Goal: Information Seeking & Learning: Find specific page/section

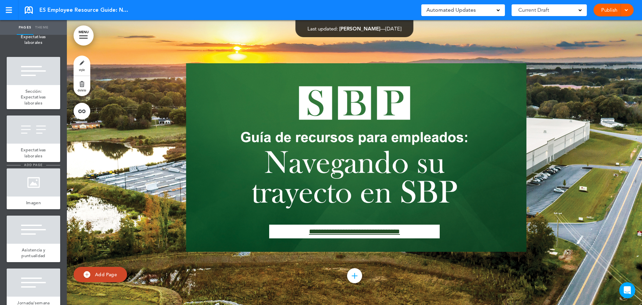
scroll to position [1186, 0]
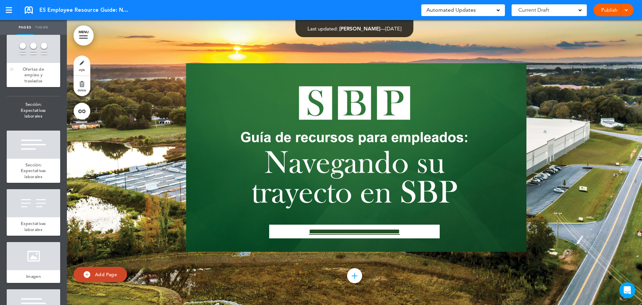
click at [28, 87] on div "Ofertas de empleo y traslados" at bounding box center [34, 75] width 54 height 24
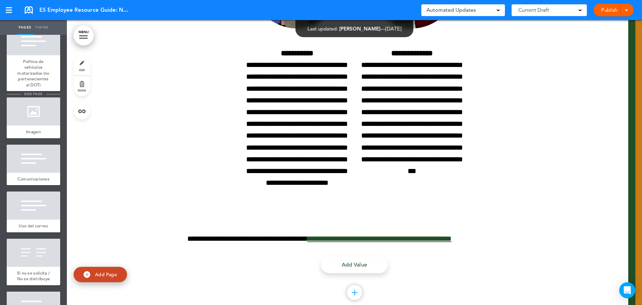
scroll to position [1788, 0]
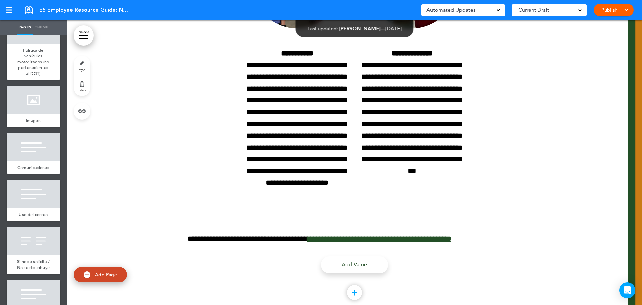
drag, startPoint x: 38, startPoint y: 118, endPoint x: 634, endPoint y: 98, distance: 596.3
click at [38, 76] on span "Política de vehículos motorizados (no pertenecientes al DOT)" at bounding box center [33, 61] width 32 height 29
click at [627, 10] on span at bounding box center [626, 9] width 4 height 4
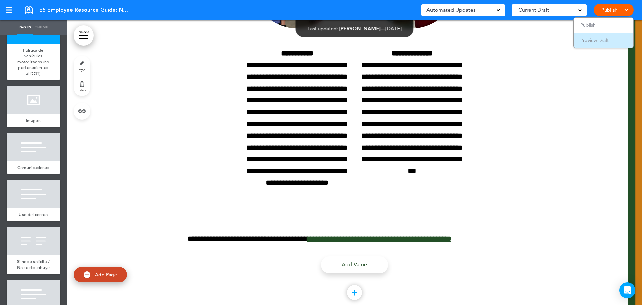
click at [595, 40] on span "Preview Draft" at bounding box center [595, 40] width 28 height 6
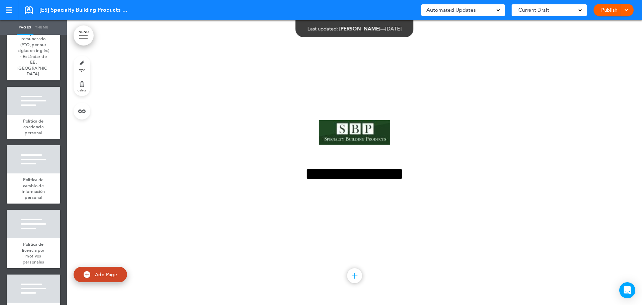
scroll to position [1404, 0]
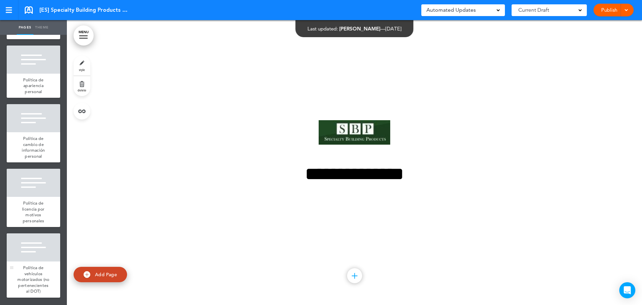
click at [38, 270] on div "Política de vehículos motorizados (no pertenecientes al DOT)" at bounding box center [34, 279] width 54 height 36
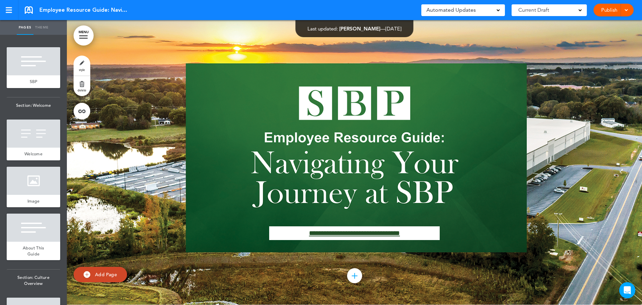
click at [82, 35] on link "MENU" at bounding box center [84, 35] width 20 height 20
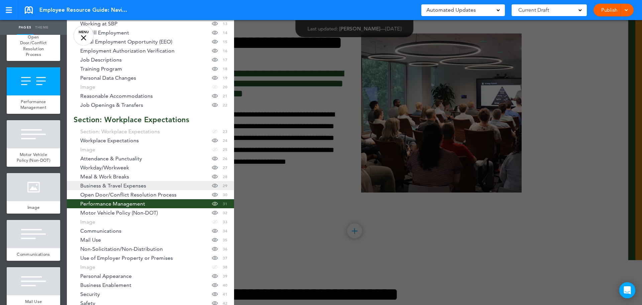
scroll to position [201, 0]
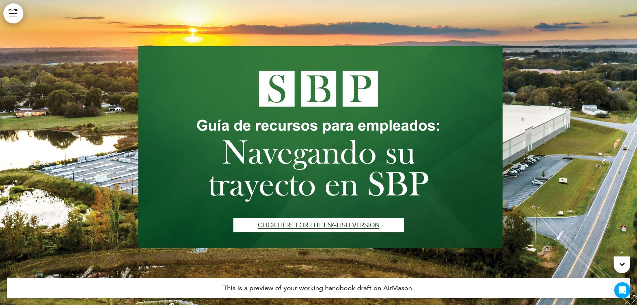
drag, startPoint x: 12, startPoint y: 14, endPoint x: 7, endPoint y: 34, distance: 20.8
click at [12, 14] on link "MENU" at bounding box center [13, 13] width 20 height 20
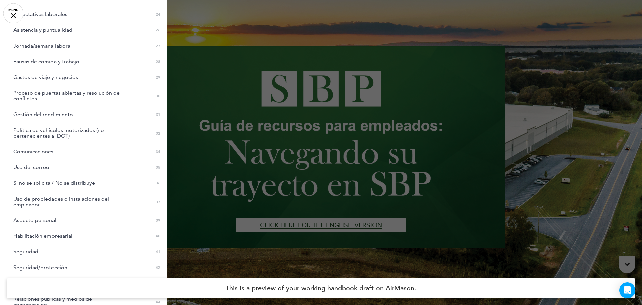
scroll to position [401, 0]
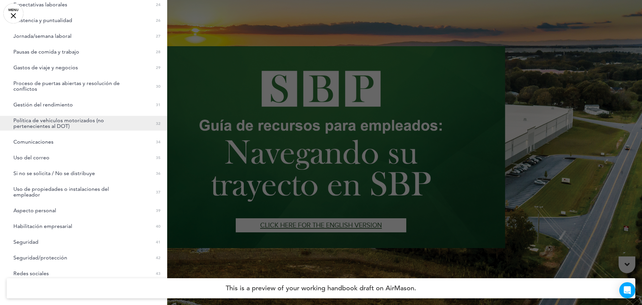
click at [36, 124] on span "Política de vehículos motorizados (no pertenecientes al DOT)" at bounding box center [68, 122] width 110 height 11
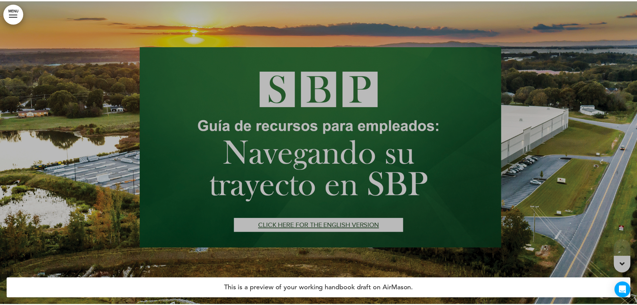
scroll to position [10929, 0]
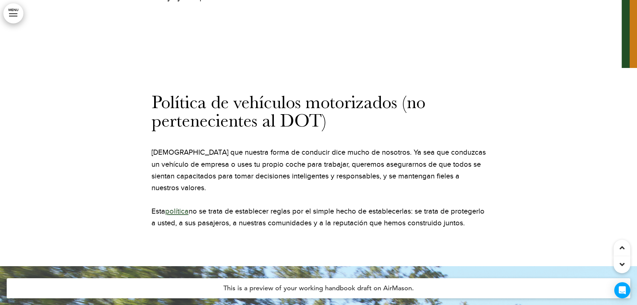
click at [178, 207] on link "política" at bounding box center [176, 211] width 23 height 9
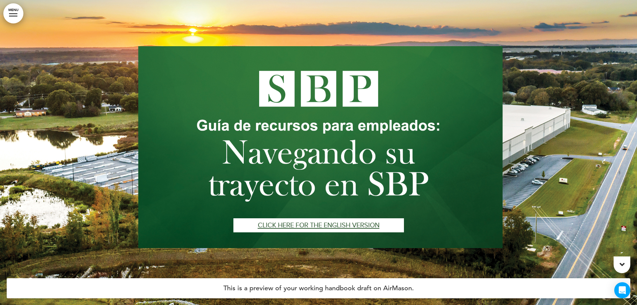
click at [10, 12] on link "MENU" at bounding box center [13, 13] width 20 height 20
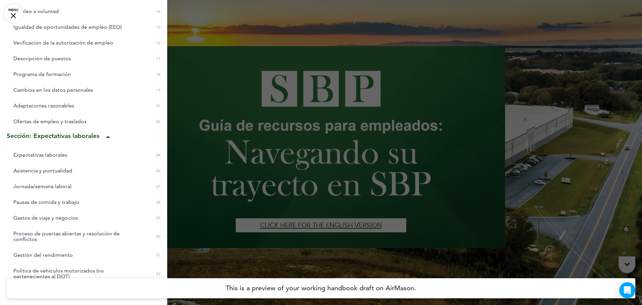
scroll to position [268, 0]
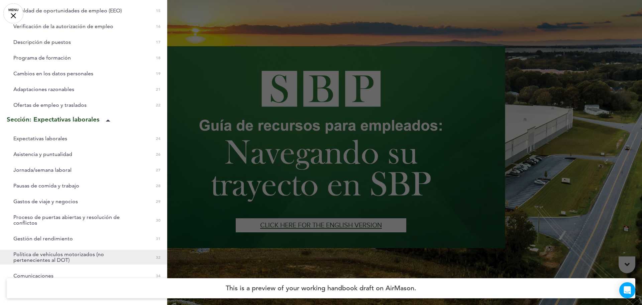
click at [48, 256] on span "Política de vehículos motorizados (no pertenecientes al DOT)" at bounding box center [68, 256] width 110 height 11
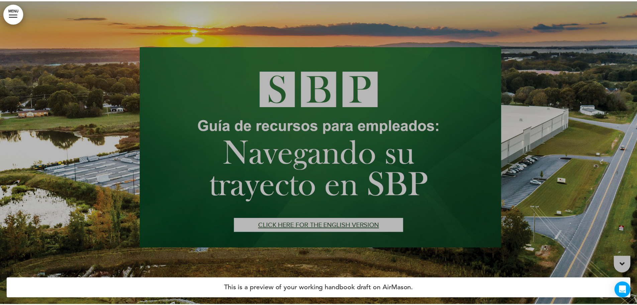
scroll to position [10929, 0]
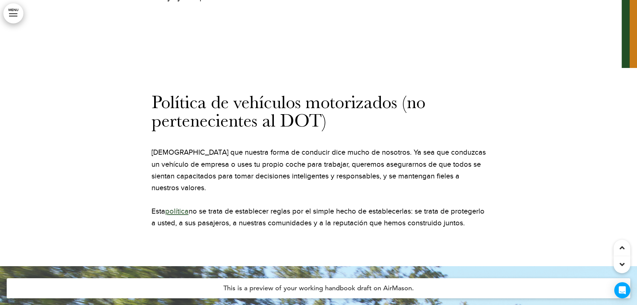
click at [180, 207] on link "política" at bounding box center [176, 211] width 23 height 9
